Goal: Transaction & Acquisition: Purchase product/service

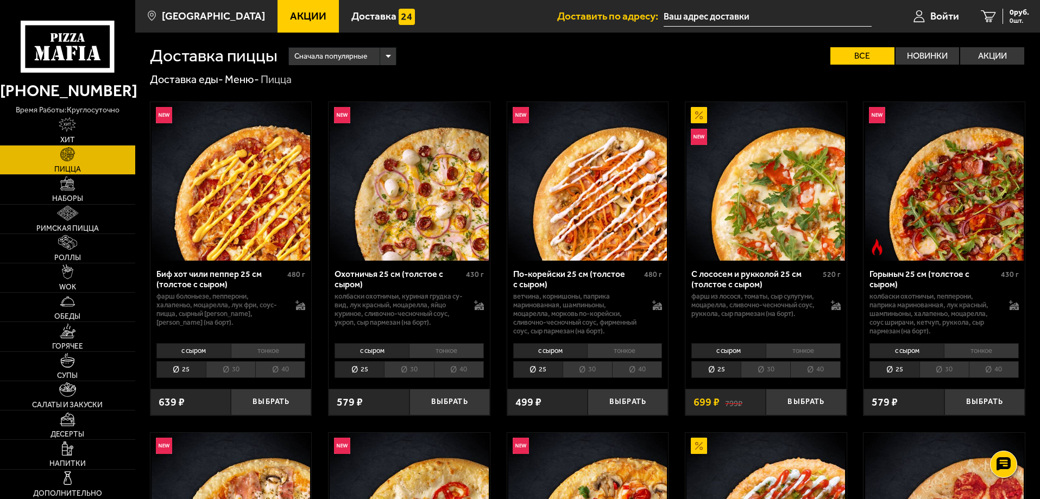
drag, startPoint x: 93, startPoint y: 182, endPoint x: 93, endPoint y: 174, distance: 8.2
click at [93, 182] on link "Наборы" at bounding box center [67, 189] width 135 height 29
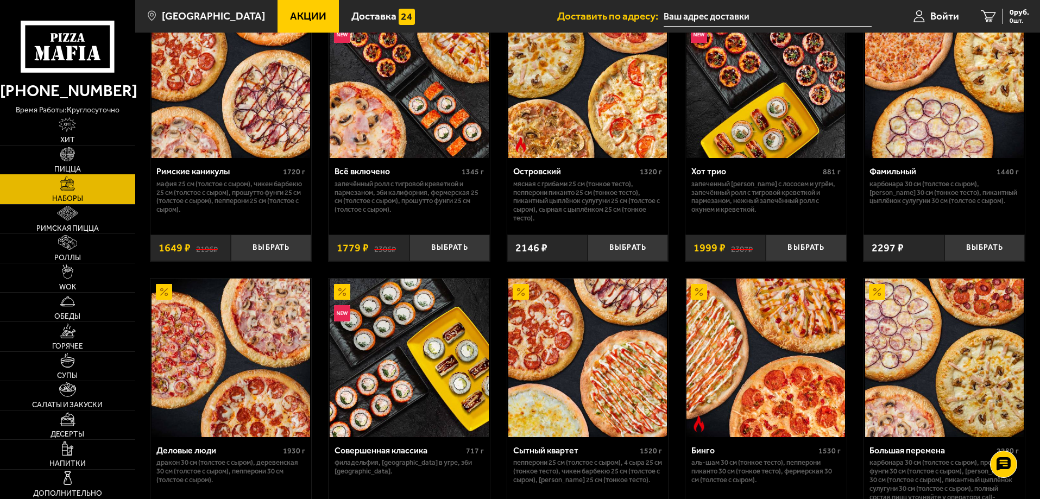
scroll to position [923, 0]
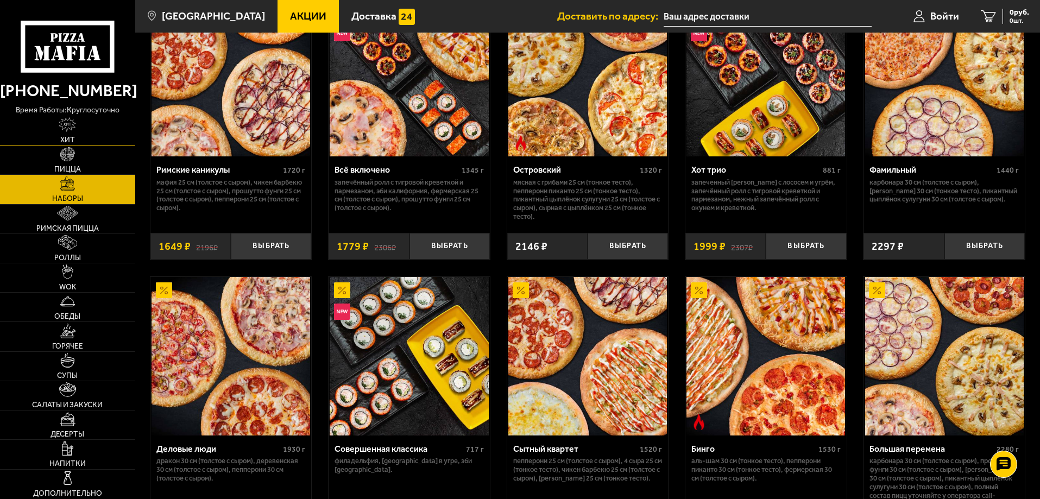
click at [83, 119] on link "Хит" at bounding box center [67, 130] width 135 height 29
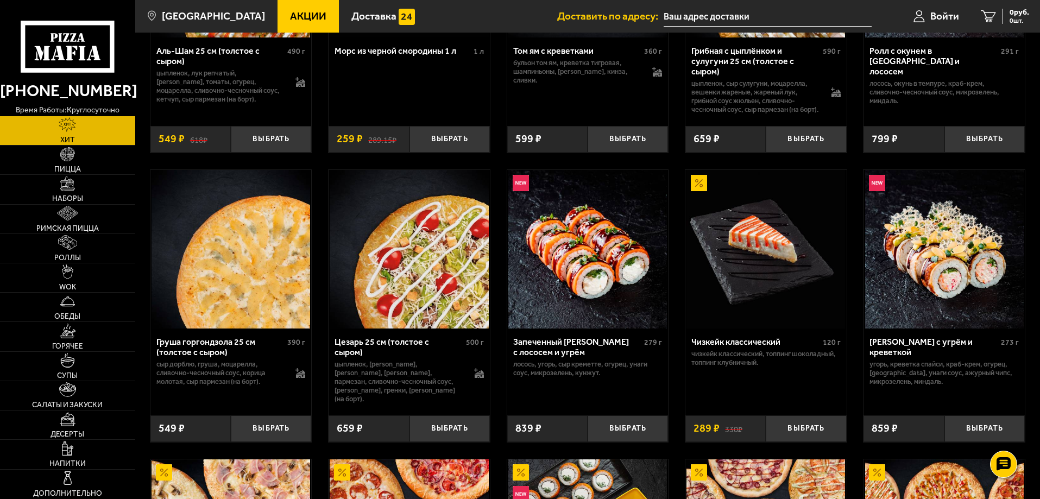
scroll to position [163, 0]
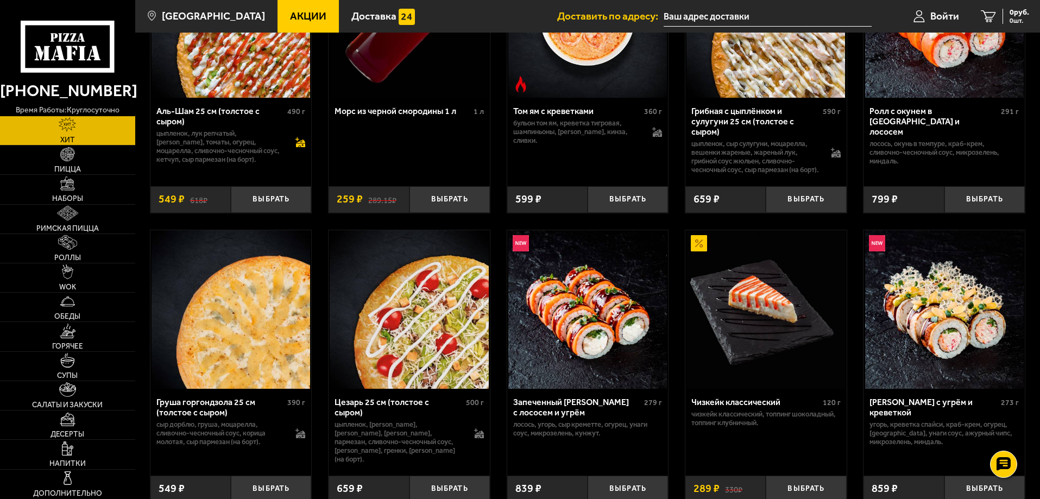
click at [303, 143] on icon at bounding box center [301, 144] width 9 height 8
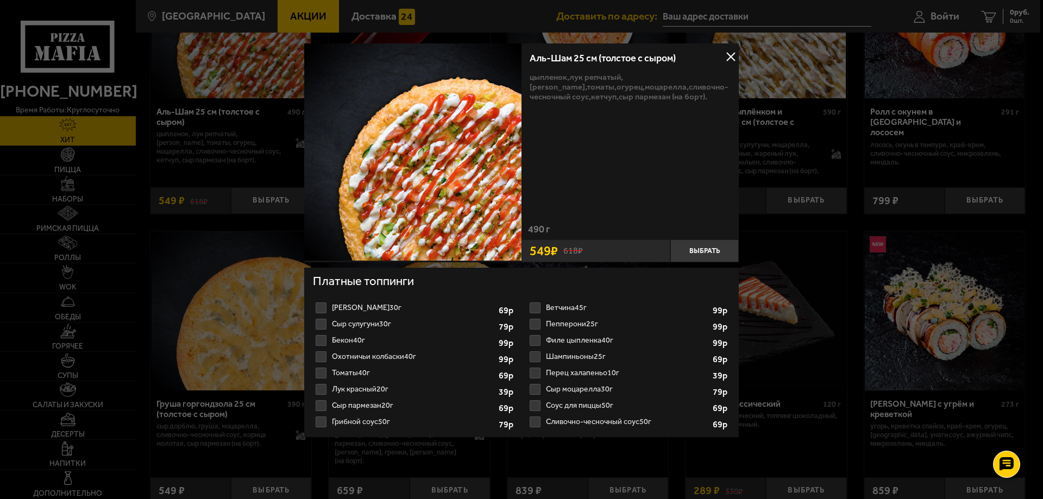
click at [286, 143] on div at bounding box center [521, 249] width 1043 height 499
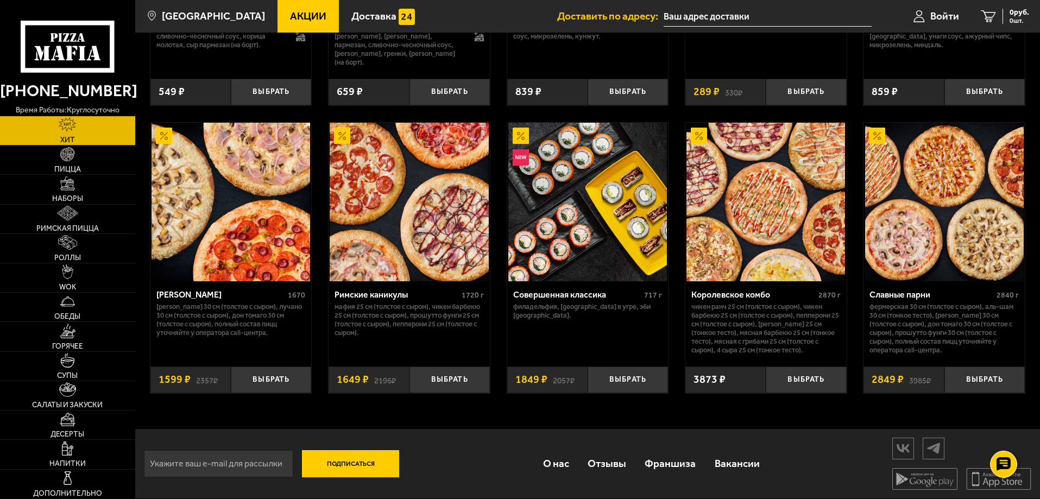
drag, startPoint x: 496, startPoint y: 143, endPoint x: 491, endPoint y: 143, distance: 5.5
